Goal: Find specific page/section: Find specific page/section

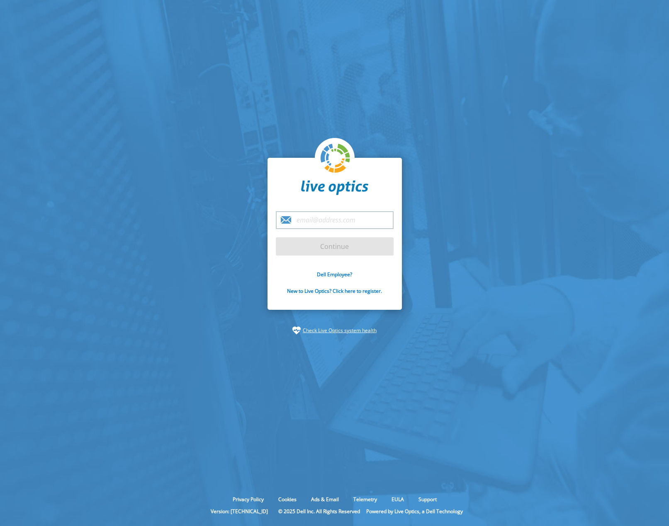
click at [301, 222] on input "email" at bounding box center [335, 220] width 118 height 18
click at [322, 276] on link "Dell Employee?" at bounding box center [334, 274] width 35 height 7
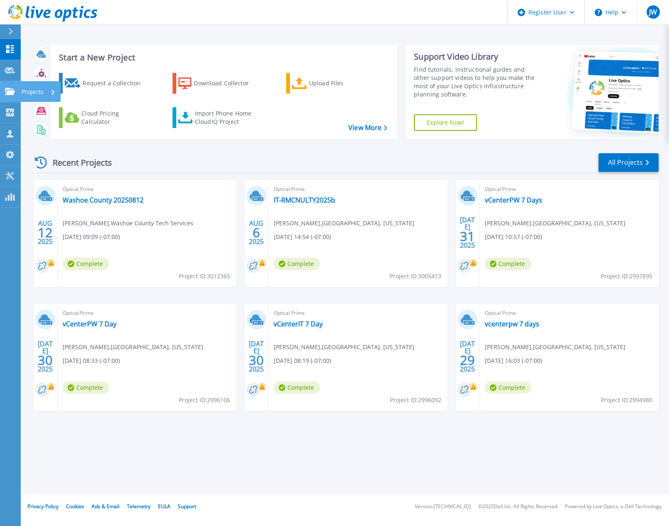
click at [6, 89] on icon at bounding box center [10, 91] width 10 height 7
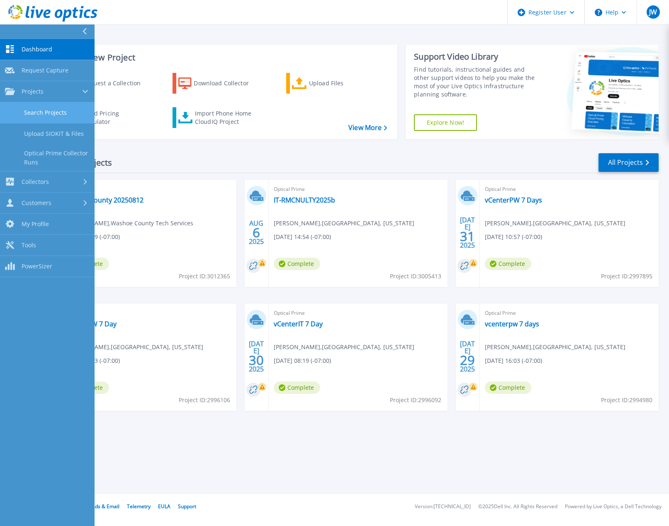
click at [31, 109] on link "Search Projects" at bounding box center [47, 112] width 95 height 21
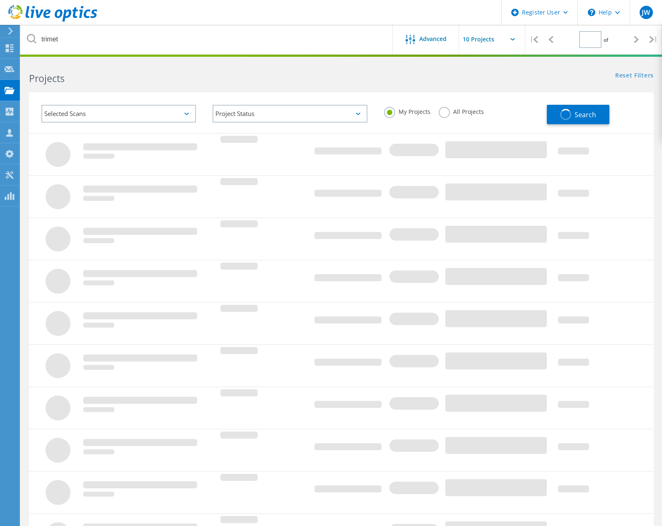
type input "1"
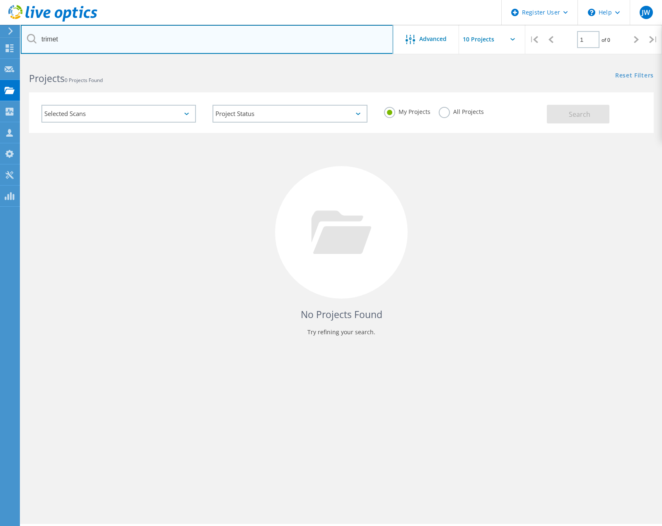
click at [90, 43] on input "trimet" at bounding box center [207, 39] width 373 height 29
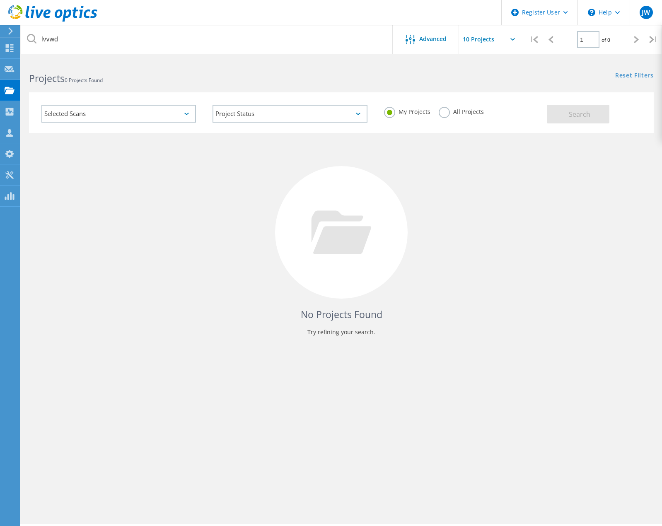
click at [443, 112] on label "All Projects" at bounding box center [461, 111] width 45 height 8
click at [0, 0] on input "All Projects" at bounding box center [0, 0] width 0 height 0
click at [602, 117] on button "Search" at bounding box center [578, 114] width 63 height 19
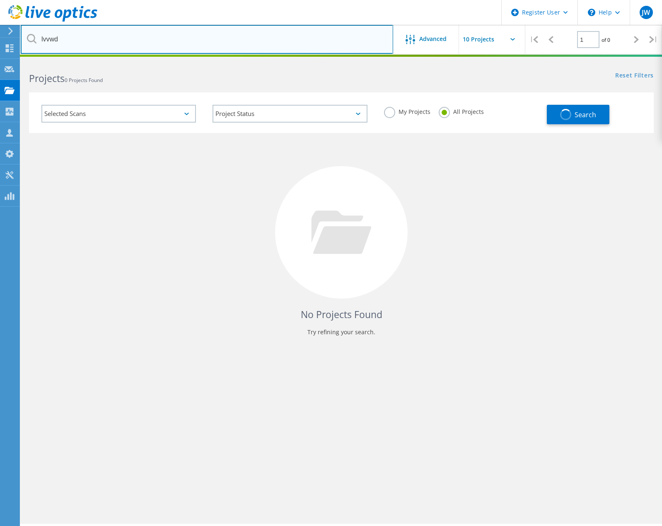
click at [69, 37] on input "lvvwd" at bounding box center [207, 39] width 373 height 29
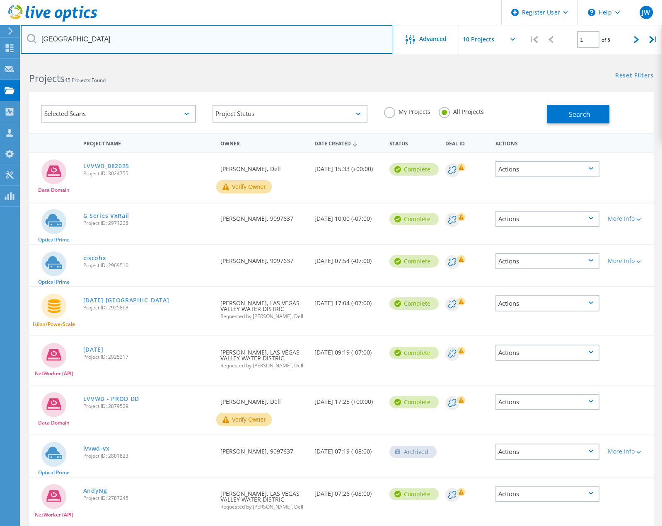
type input "las vegas"
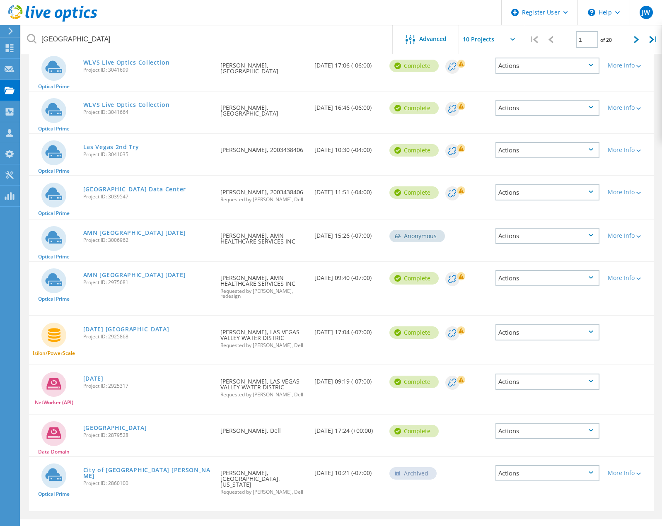
scroll to position [116, 0]
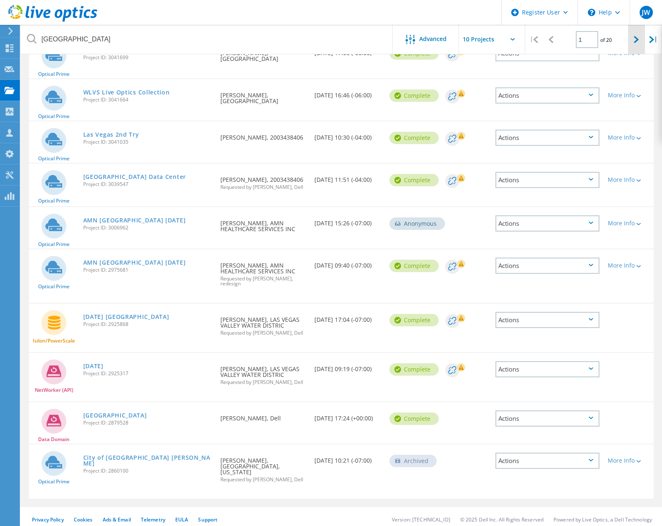
click at [635, 41] on icon at bounding box center [636, 39] width 5 height 7
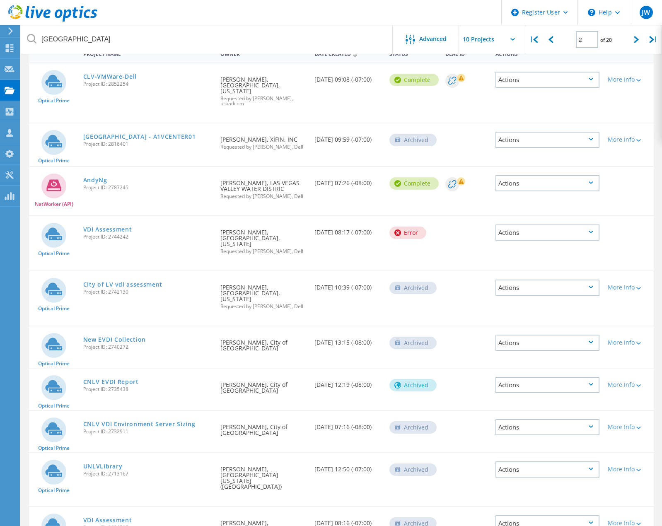
scroll to position [123, 0]
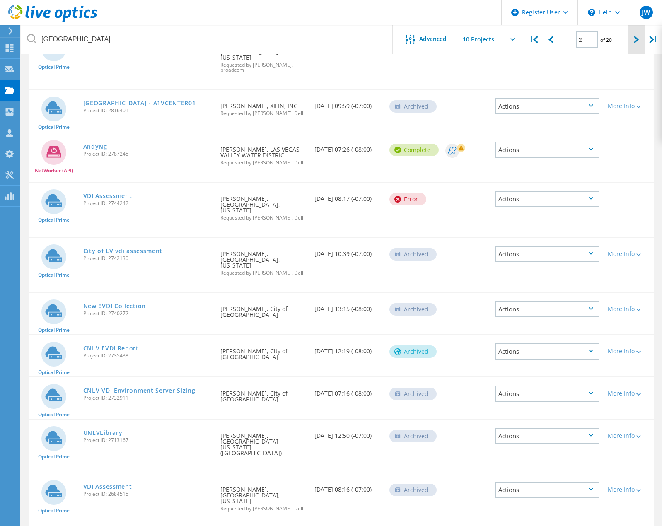
click at [638, 41] on icon at bounding box center [636, 39] width 5 height 7
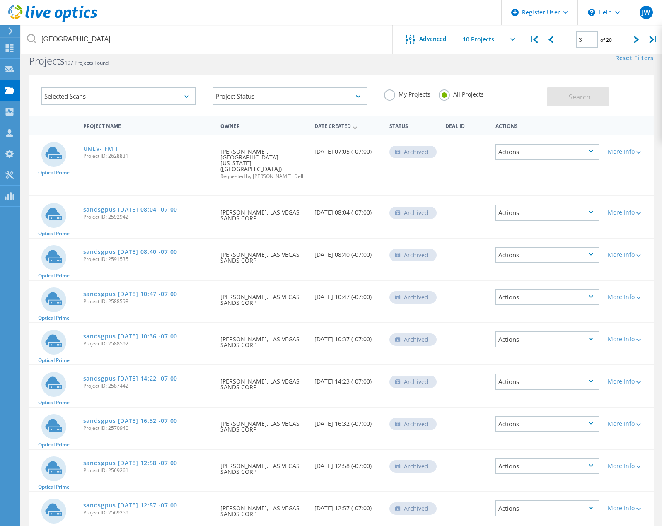
scroll to position [0, 0]
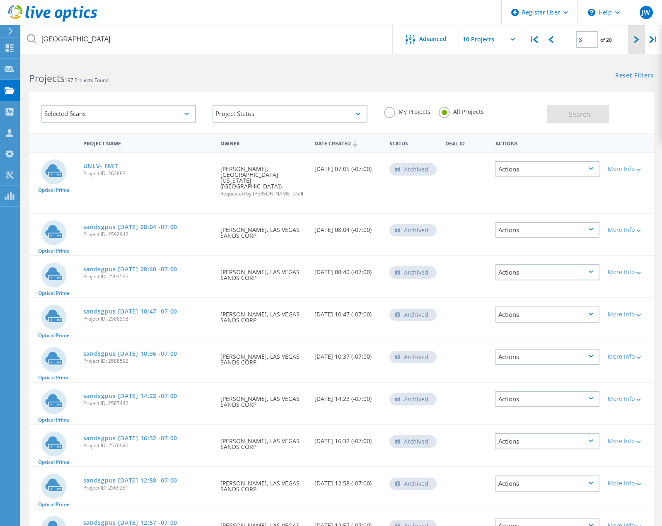
click at [634, 42] on div at bounding box center [636, 39] width 17 height 29
type input "4"
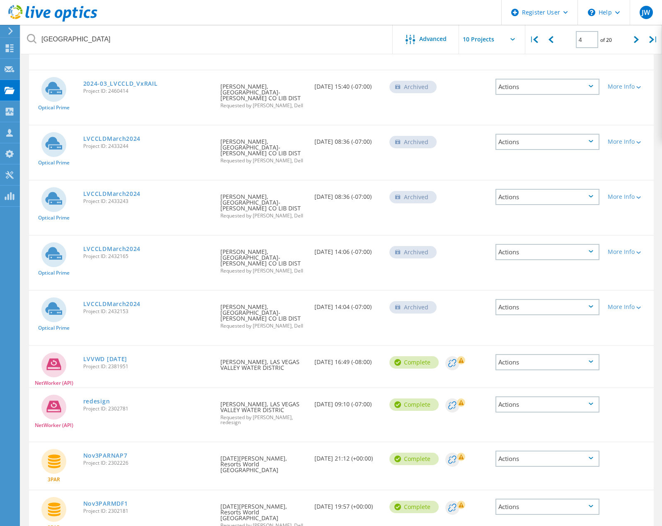
scroll to position [148, 0]
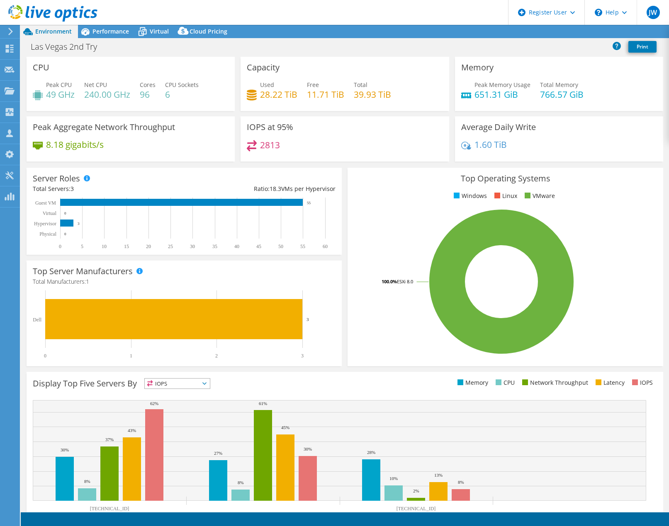
select select "USD"
click at [96, 27] on div at bounding box center [48, 14] width 97 height 28
click at [111, 32] on span "Performance" at bounding box center [110, 31] width 36 height 8
